Goal: Transaction & Acquisition: Purchase product/service

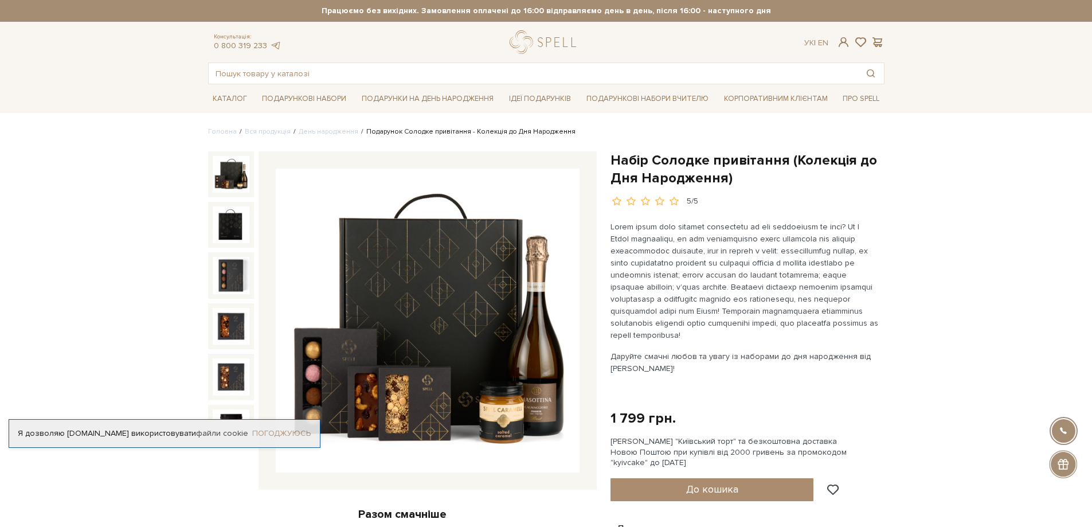
click at [281, 434] on link "Погоджуюсь" at bounding box center [281, 433] width 58 height 10
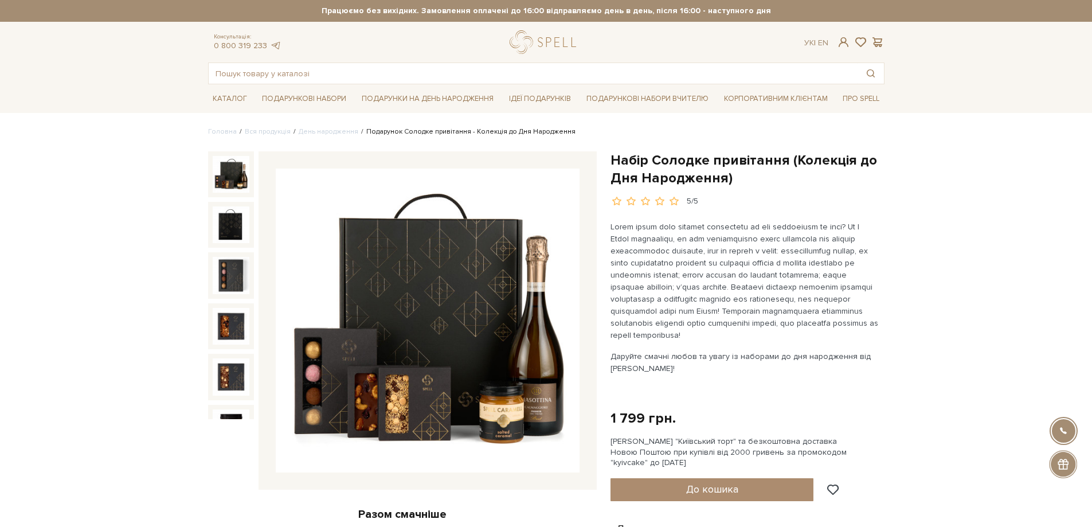
click at [464, 308] on img at bounding box center [428, 320] width 304 height 304
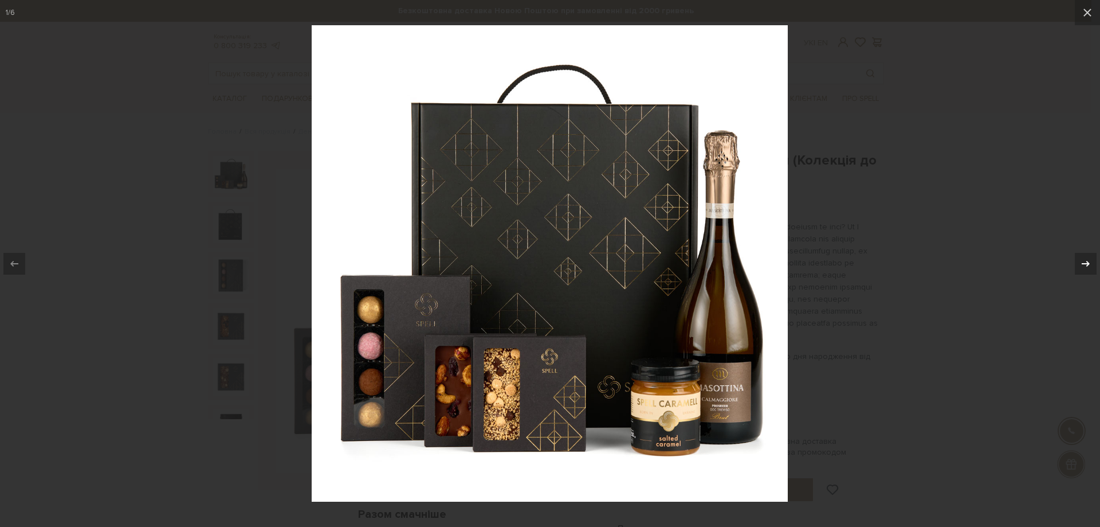
click at [1088, 260] on icon at bounding box center [1086, 264] width 14 height 14
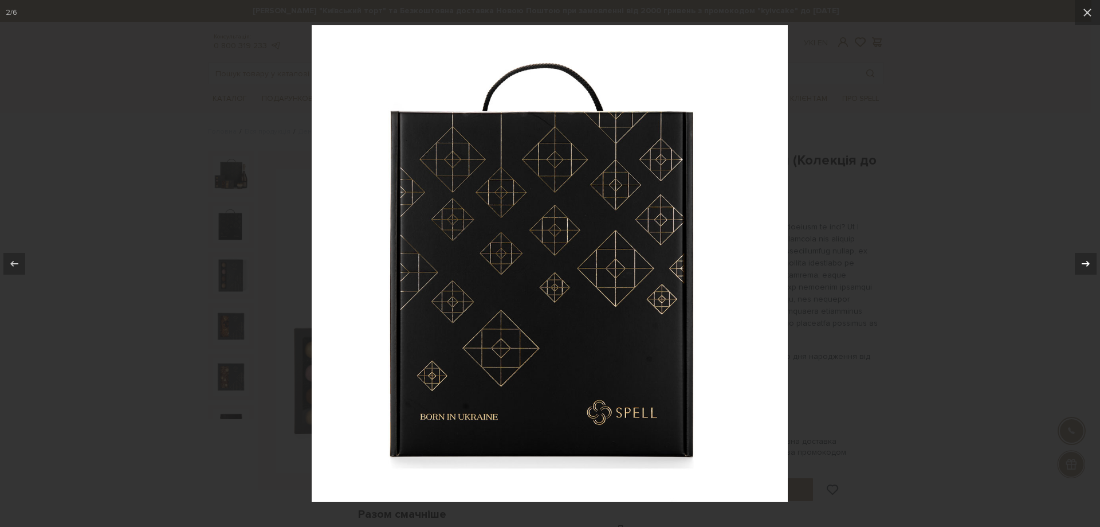
click at [1088, 260] on icon at bounding box center [1086, 264] width 14 height 14
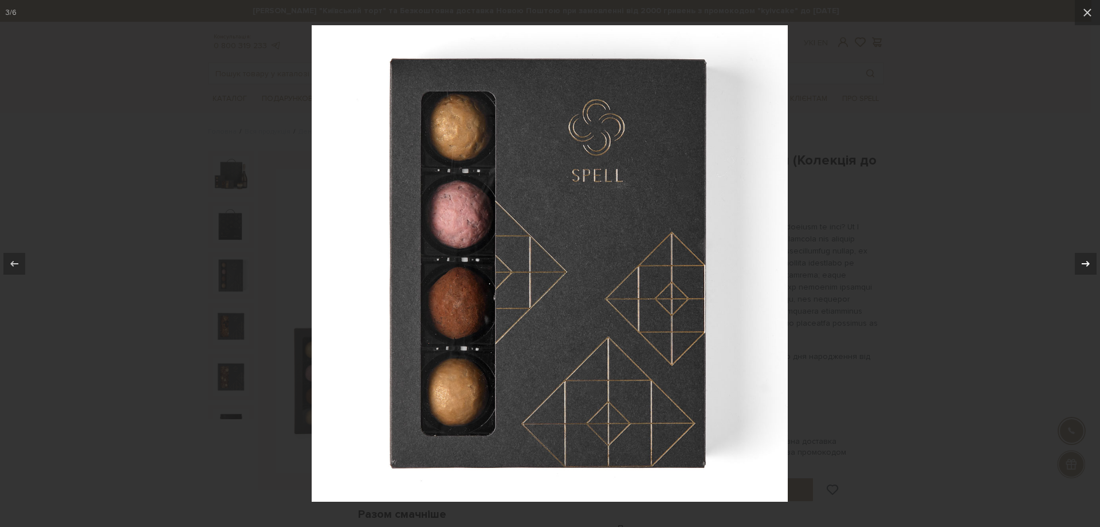
click at [1088, 260] on icon at bounding box center [1086, 264] width 14 height 14
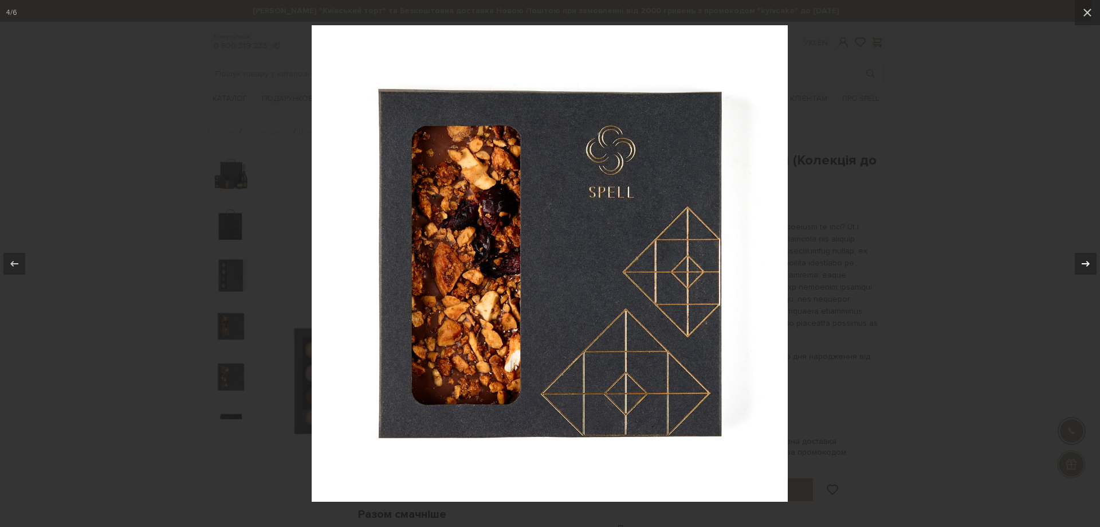
click at [1088, 260] on icon at bounding box center [1086, 264] width 14 height 14
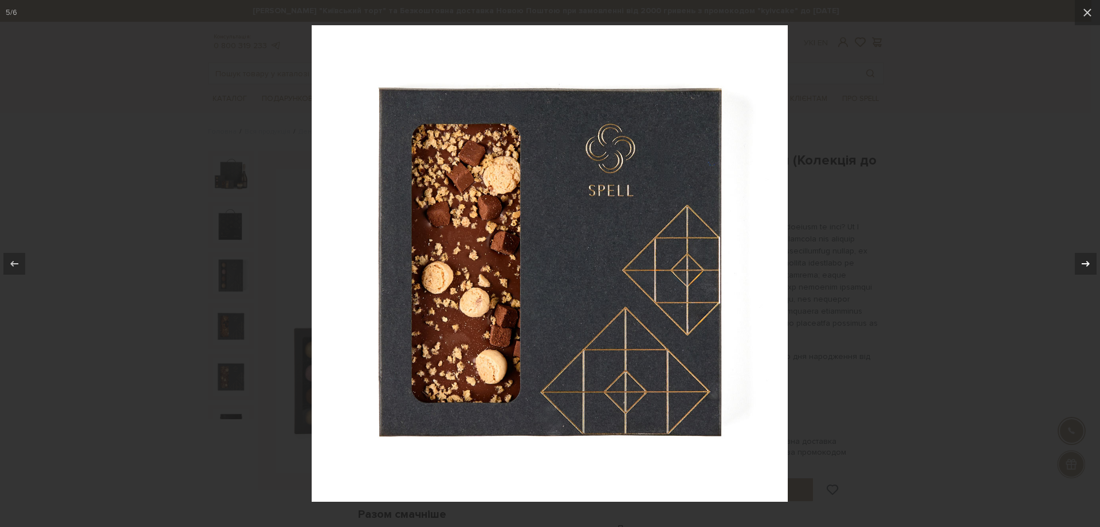
click at [1088, 260] on icon at bounding box center [1086, 264] width 14 height 14
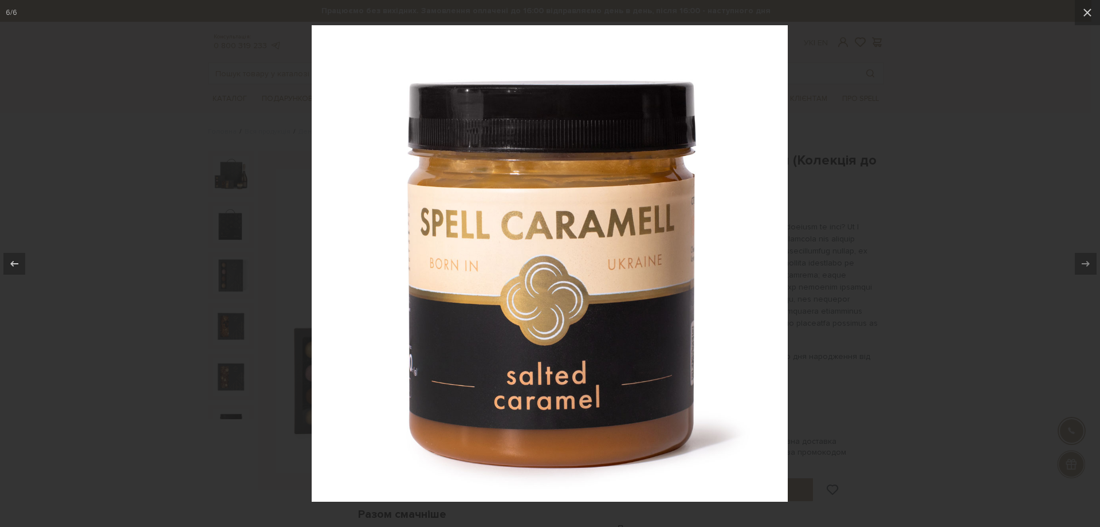
click at [1013, 258] on div at bounding box center [550, 263] width 1100 height 527
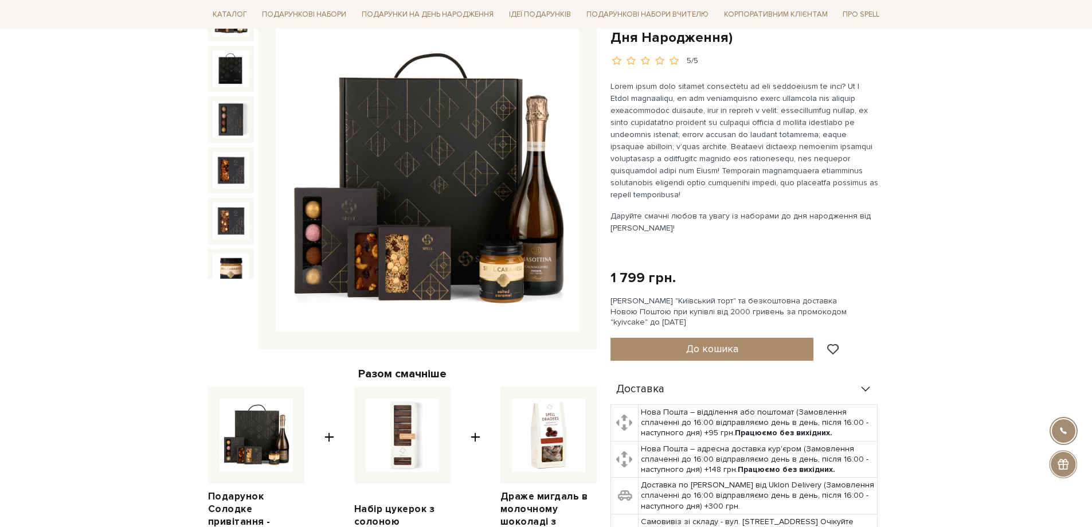
scroll to position [344, 0]
